Goal: Task Accomplishment & Management: Manage account settings

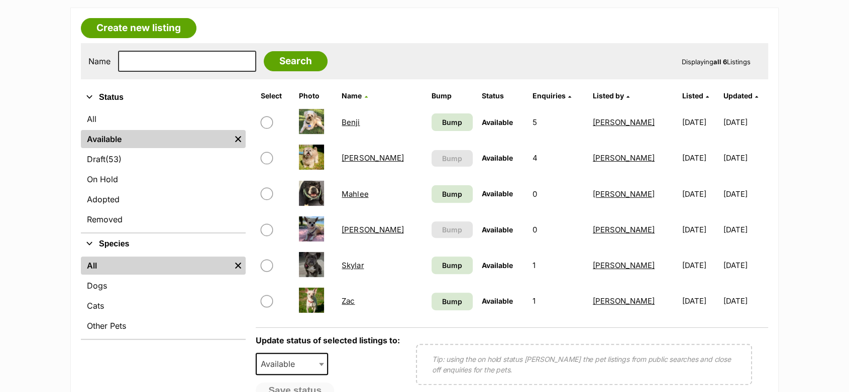
scroll to position [279, 0]
drag, startPoint x: 268, startPoint y: 157, endPoint x: 262, endPoint y: 210, distance: 53.1
click at [269, 158] on input "checkbox" at bounding box center [267, 159] width 12 height 12
checkbox input "true"
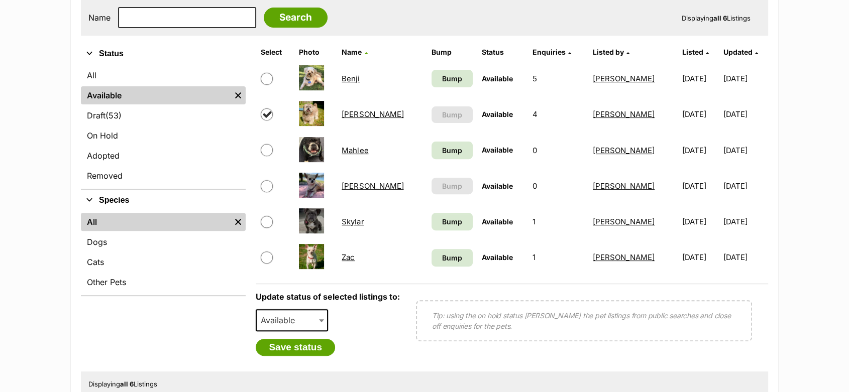
scroll to position [390, 0]
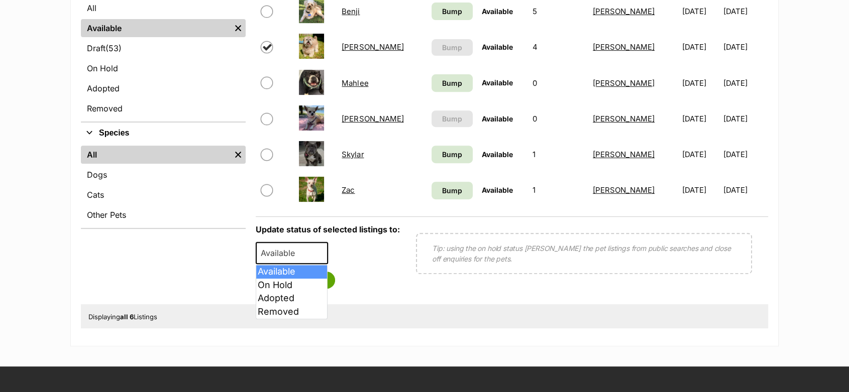
click at [282, 256] on span "Available" at bounding box center [281, 253] width 48 height 14
click at [283, 257] on span "Available" at bounding box center [281, 253] width 48 height 14
click at [322, 251] on span at bounding box center [322, 253] width 10 height 22
select select "on_hold"
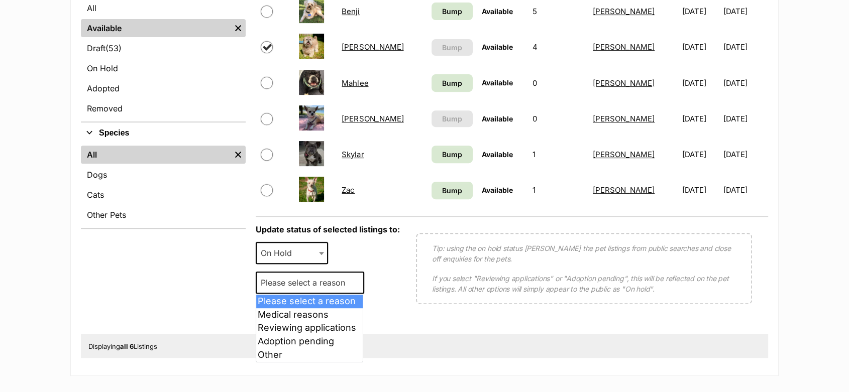
drag, startPoint x: 273, startPoint y: 280, endPoint x: 285, endPoint y: 305, distance: 27.9
click at [275, 282] on span "Please select a reason" at bounding box center [306, 283] width 98 height 14
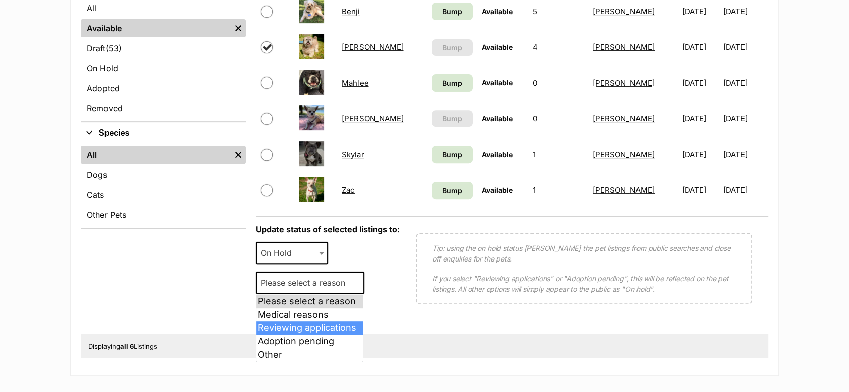
select select "reviewing_applications"
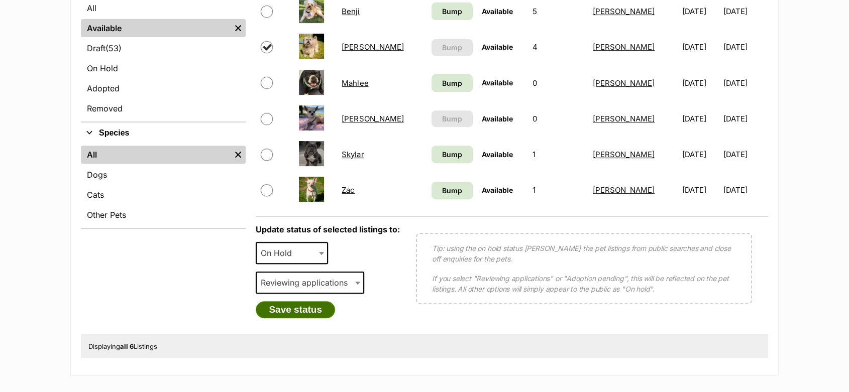
click at [277, 312] on button "Save status" at bounding box center [295, 309] width 79 height 17
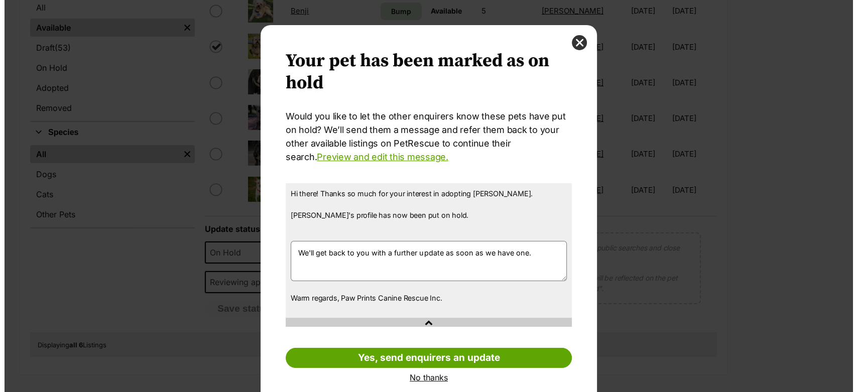
scroll to position [0, 0]
